Goal: Find specific page/section: Find specific page/section

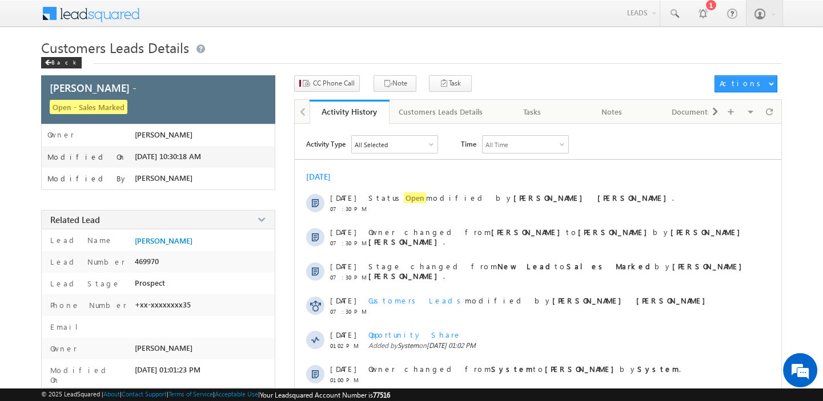
click at [68, 61] on link "Back" at bounding box center [64, 62] width 46 height 10
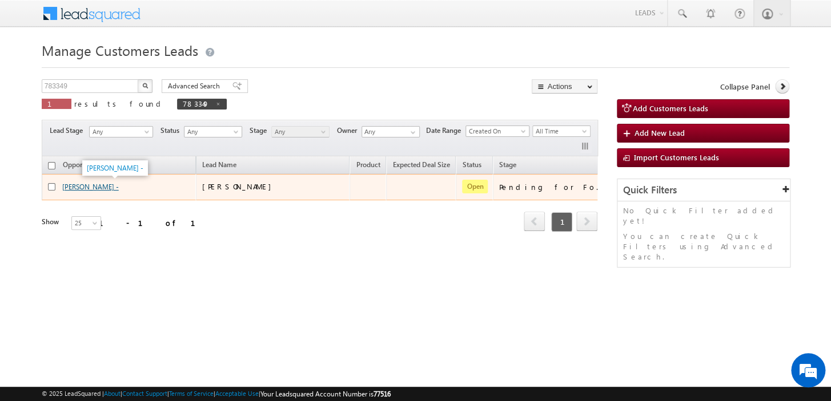
click at [115, 187] on link "[PERSON_NAME] -" at bounding box center [90, 187] width 57 height 9
